Goal: Information Seeking & Learning: Check status

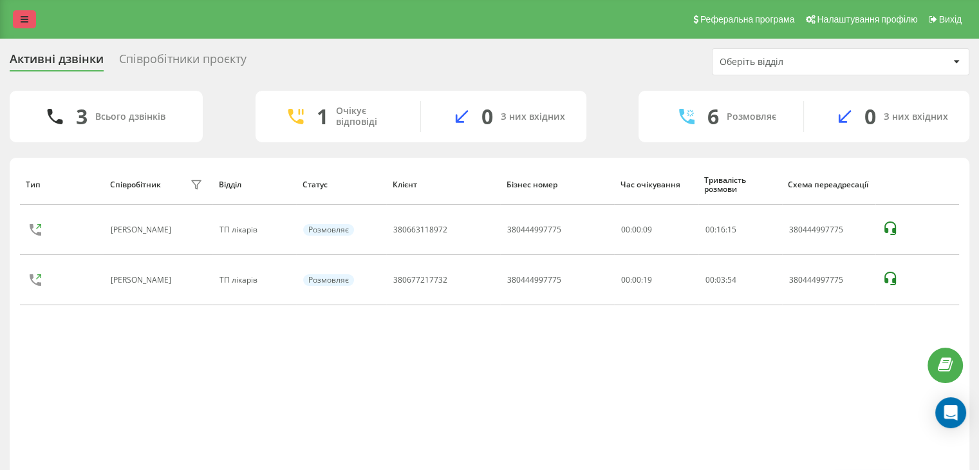
click at [28, 17] on link at bounding box center [24, 19] width 23 height 18
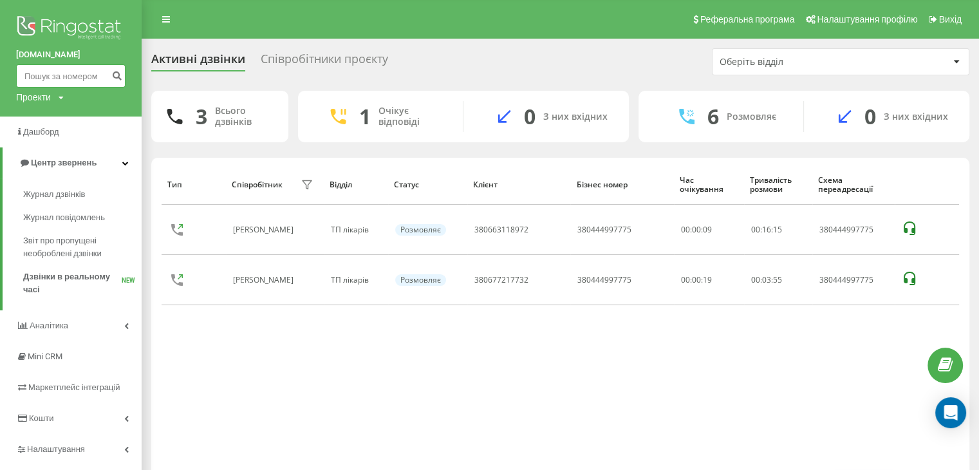
click at [51, 77] on input at bounding box center [70, 75] width 109 height 23
paste input "380997714681"
type input "380997714681"
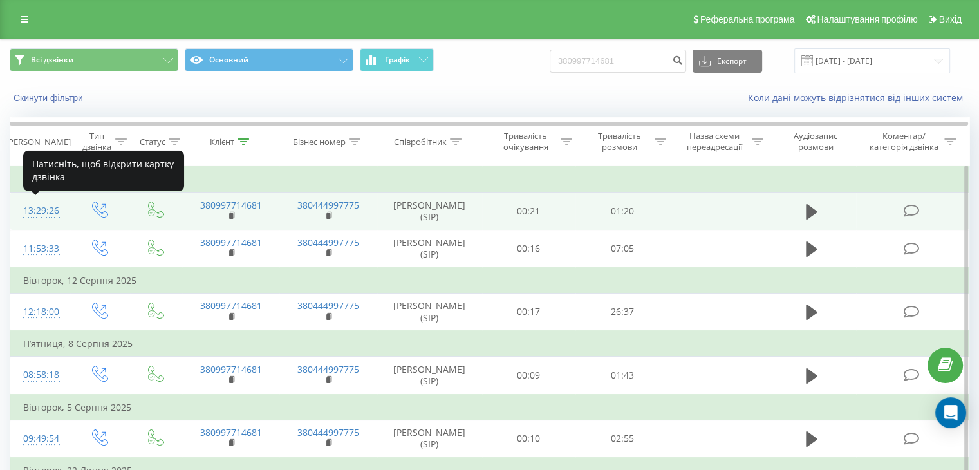
click at [48, 206] on div "13:29:26" at bounding box center [40, 210] width 34 height 25
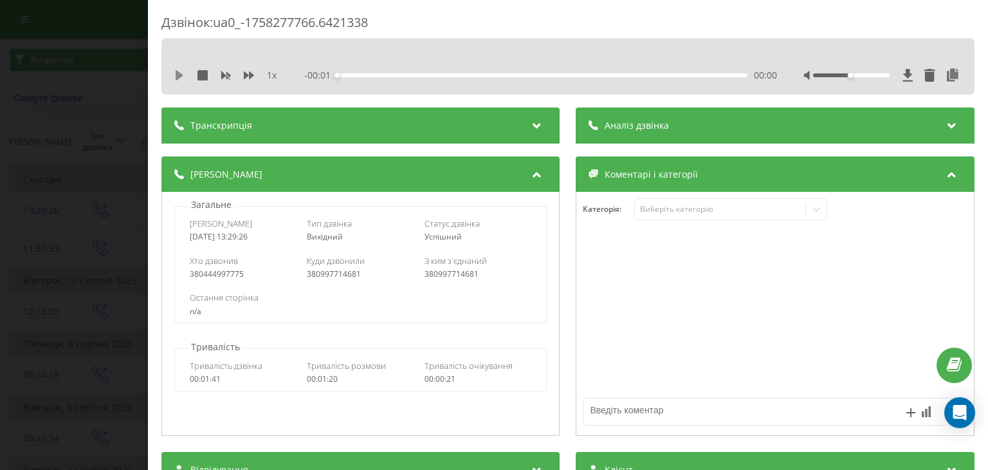
click at [178, 76] on icon at bounding box center [180, 75] width 8 height 10
click at [247, 75] on icon at bounding box center [249, 75] width 10 height 8
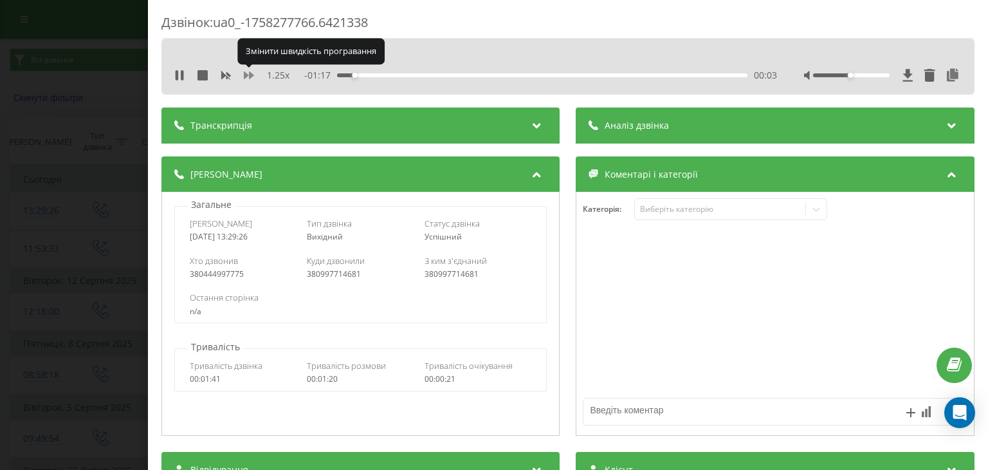
click at [247, 75] on icon at bounding box center [249, 75] width 10 height 8
click at [874, 73] on div at bounding box center [883, 75] width 158 height 13
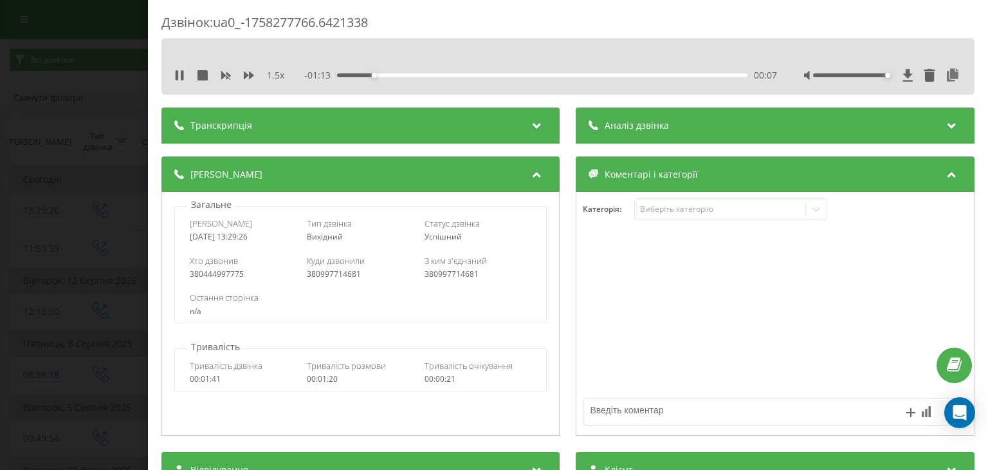
click at [877, 75] on div at bounding box center [851, 75] width 77 height 4
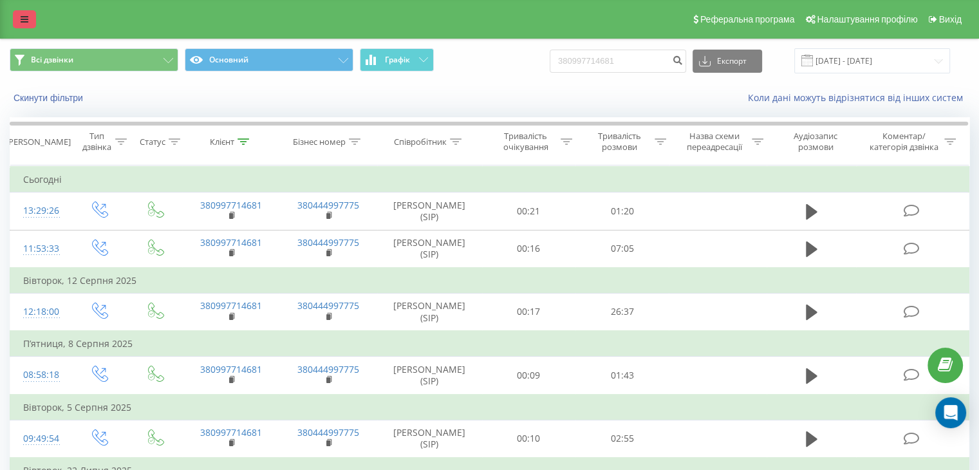
click at [21, 17] on icon at bounding box center [25, 19] width 8 height 9
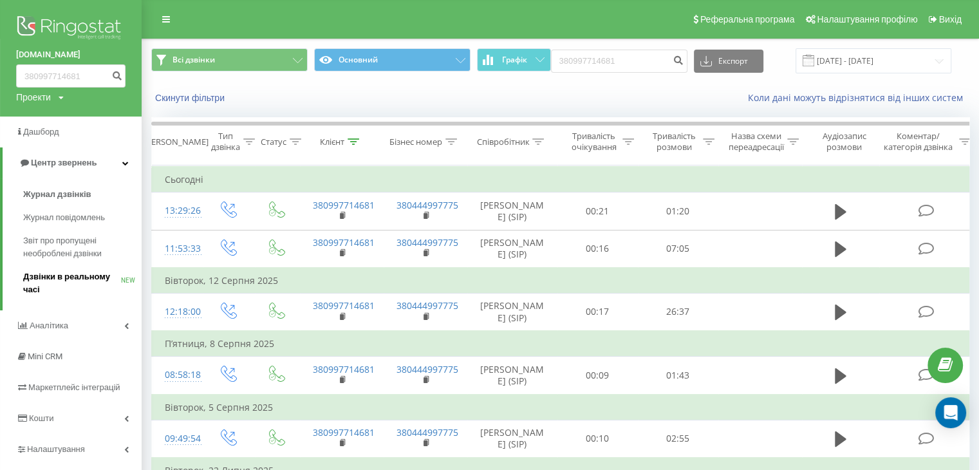
click at [71, 283] on span "Дзвінки в реальному часі" at bounding box center [72, 283] width 98 height 26
